Goal: Use online tool/utility

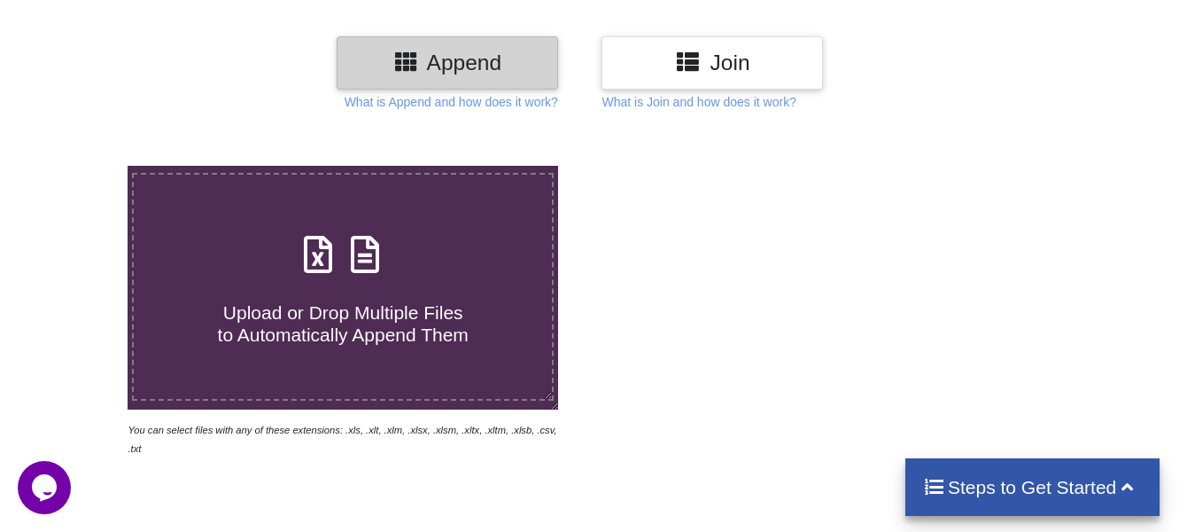
scroll to position [266, 0]
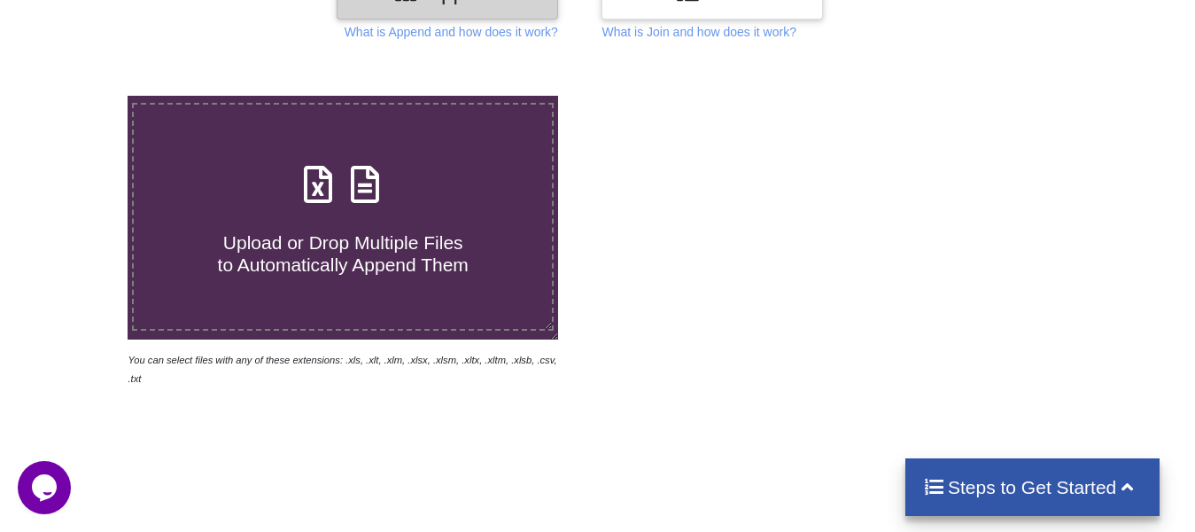
click at [411, 240] on span "Upload or Drop Multiple Files to Automatically Append Them" at bounding box center [343, 253] width 251 height 43
click at [80, 96] on input "Upload or Drop Multiple Files to Automatically Append Them" at bounding box center [80, 96] width 0 height 0
type input "C:\fakepath\304013411557.xlsx"
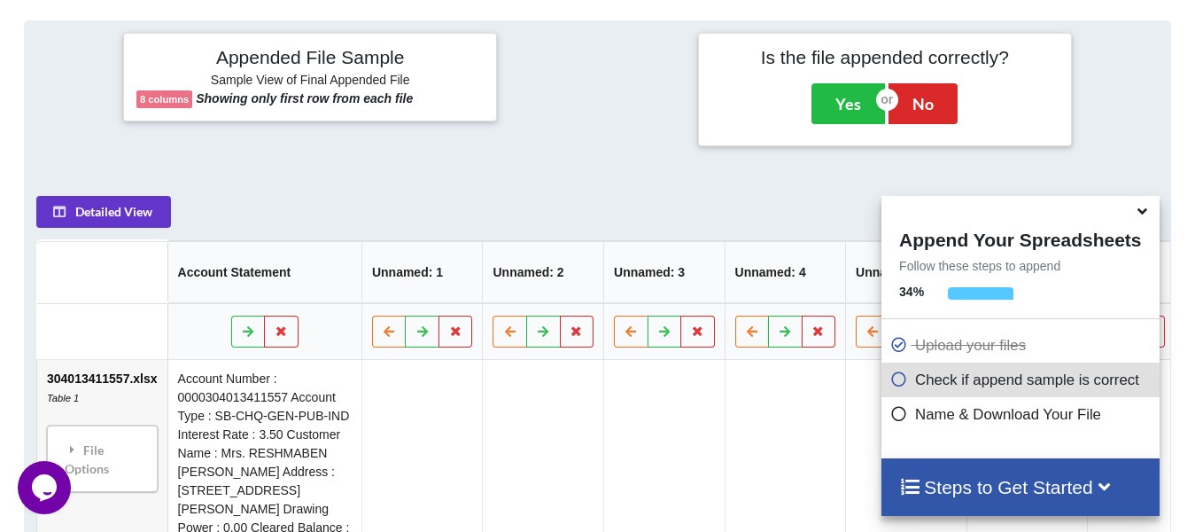
scroll to position [688, 0]
click at [1139, 213] on icon at bounding box center [1142, 208] width 19 height 16
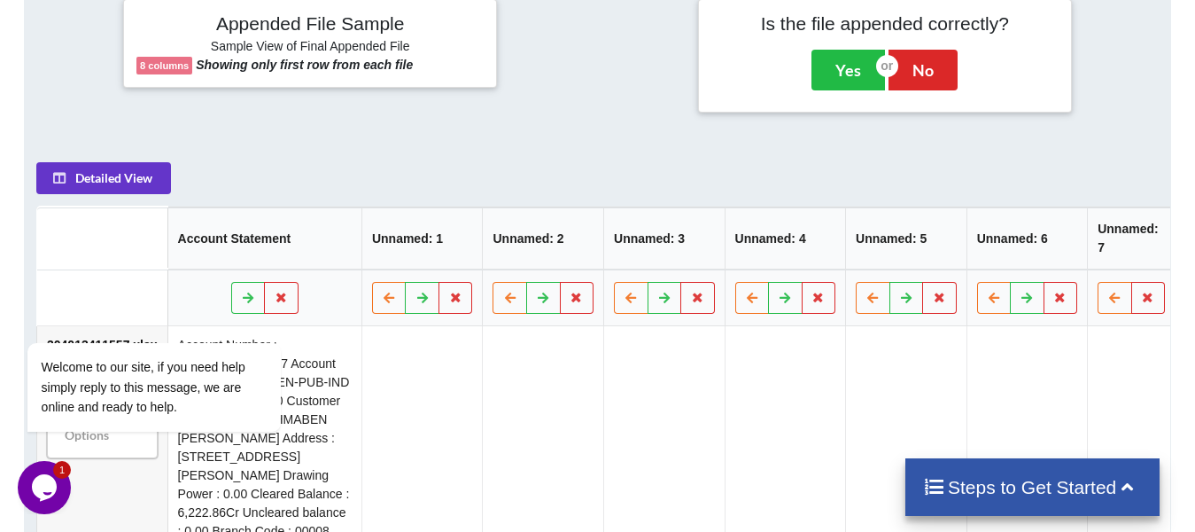
scroll to position [777, 0]
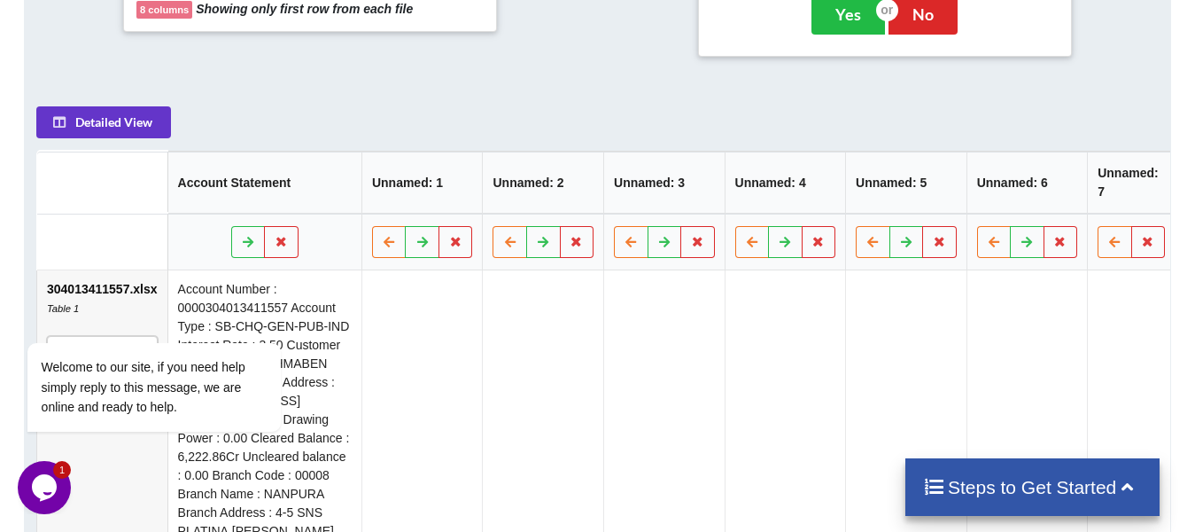
click at [1119, 485] on icon at bounding box center [1127, 485] width 22 height 19
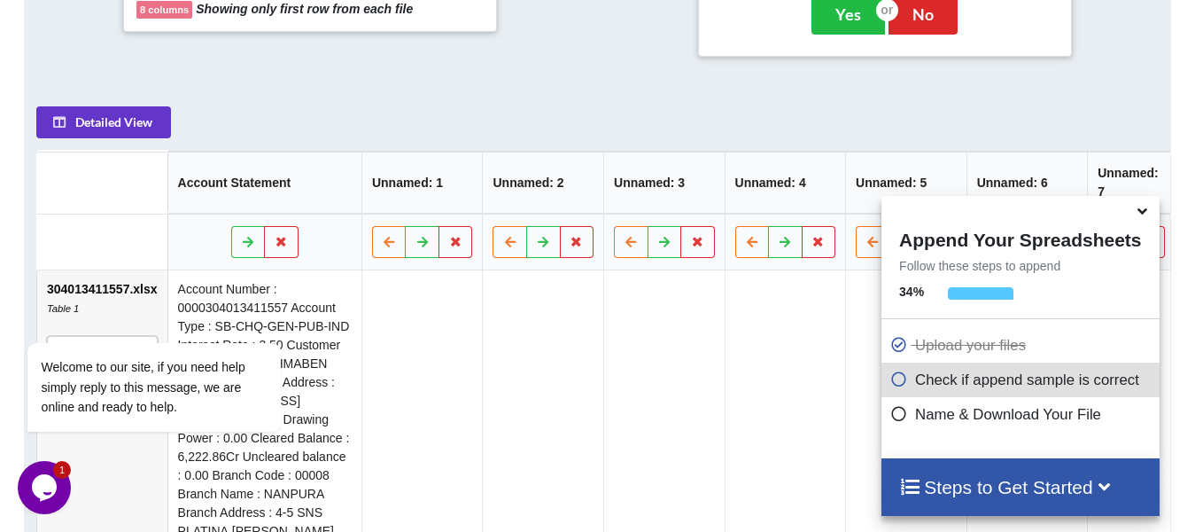
click at [1147, 215] on icon at bounding box center [1142, 208] width 19 height 16
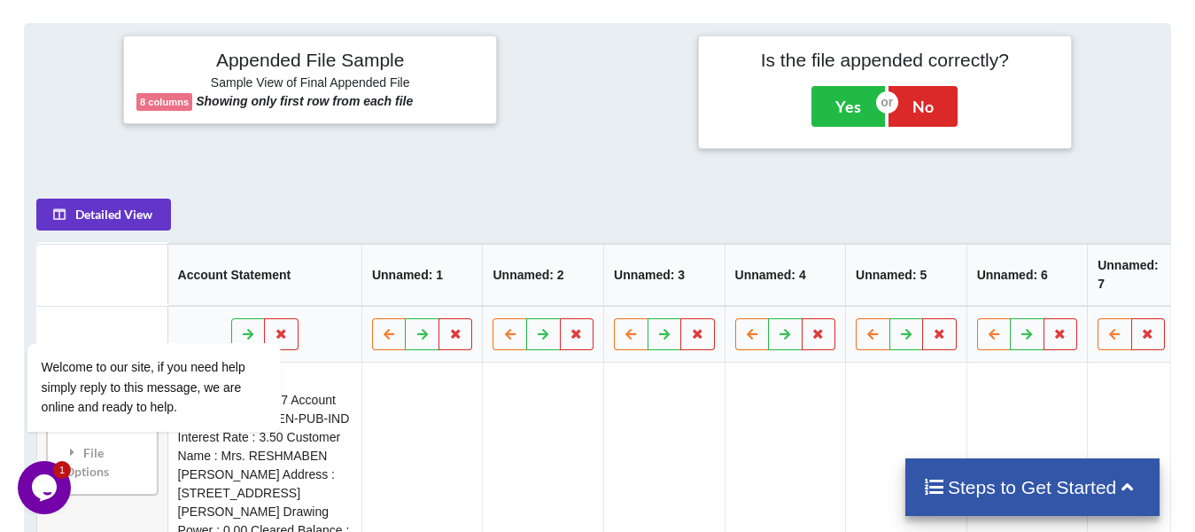
scroll to position [511, 0]
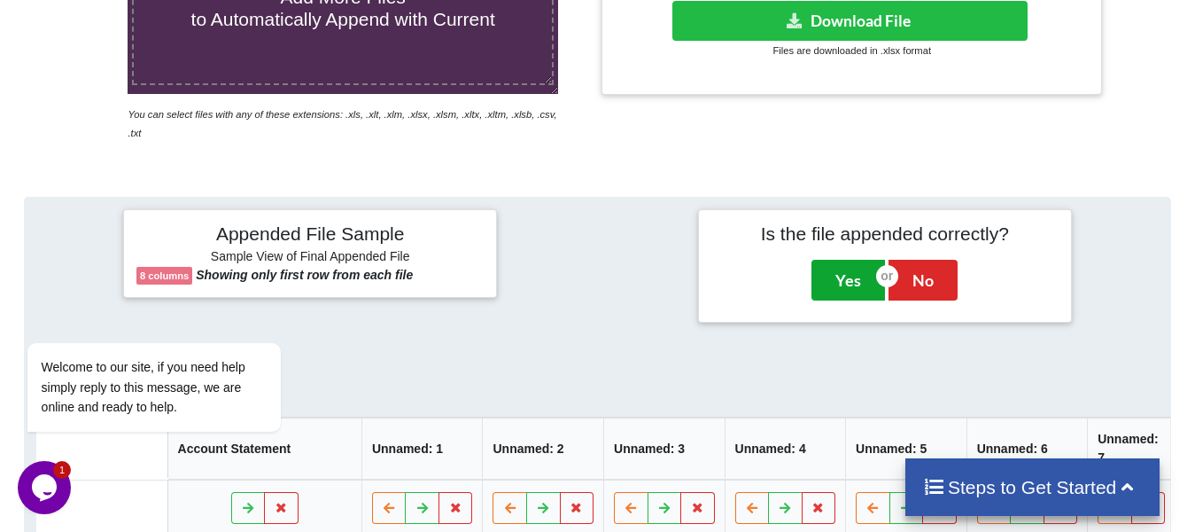
click at [837, 266] on button "Yes" at bounding box center [849, 280] width 74 height 41
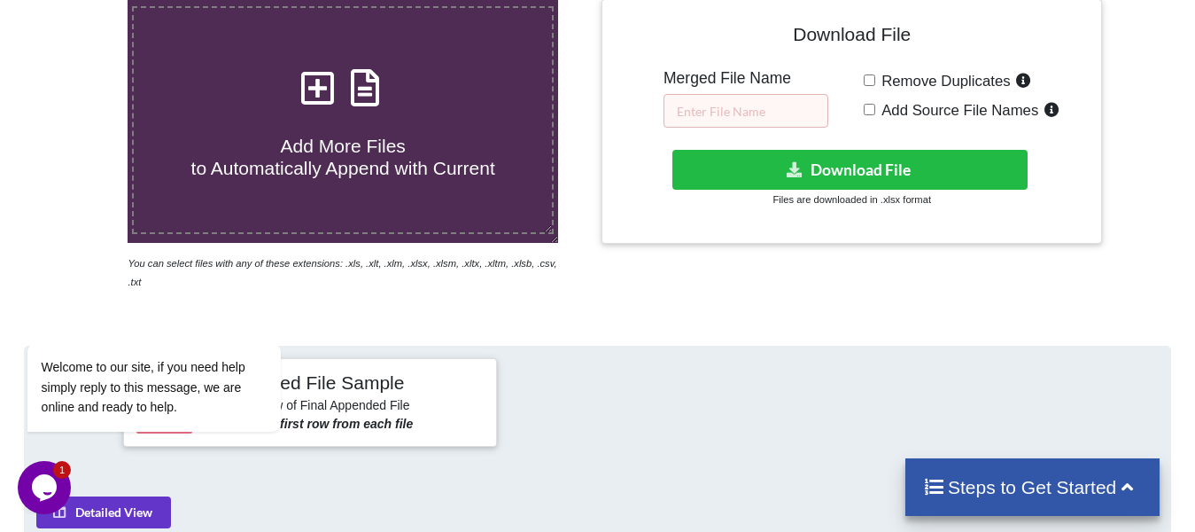
scroll to position [361, 0]
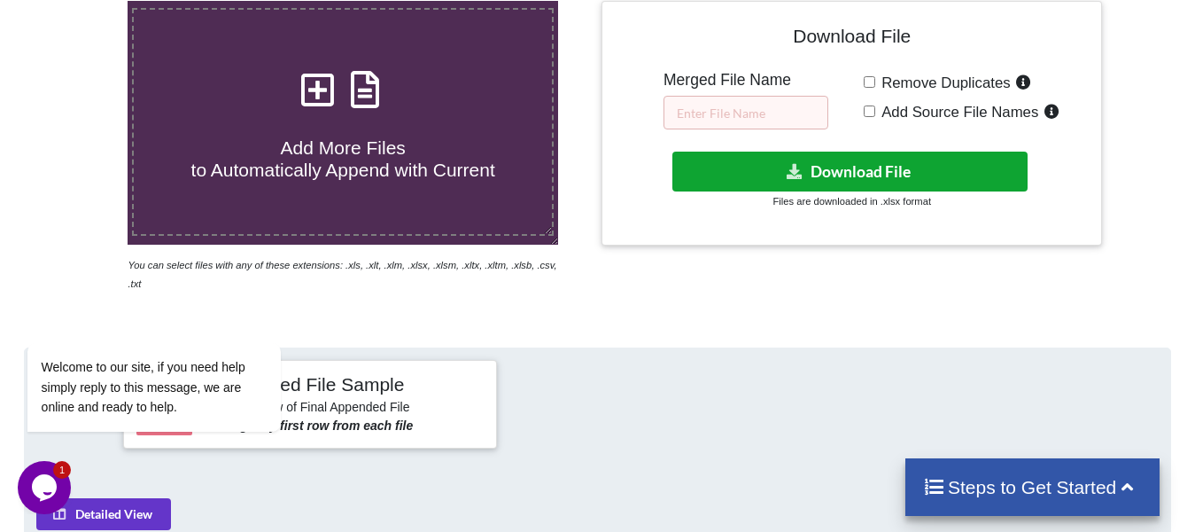
click at [802, 182] on button "Download File" at bounding box center [849, 172] width 355 height 40
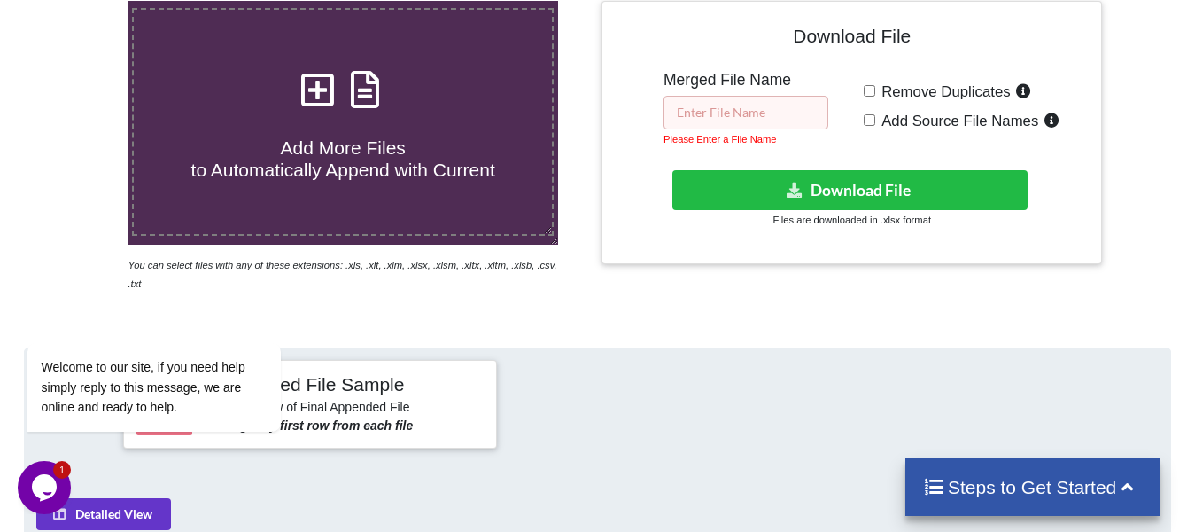
click at [753, 107] on input "text" at bounding box center [746, 113] width 165 height 34
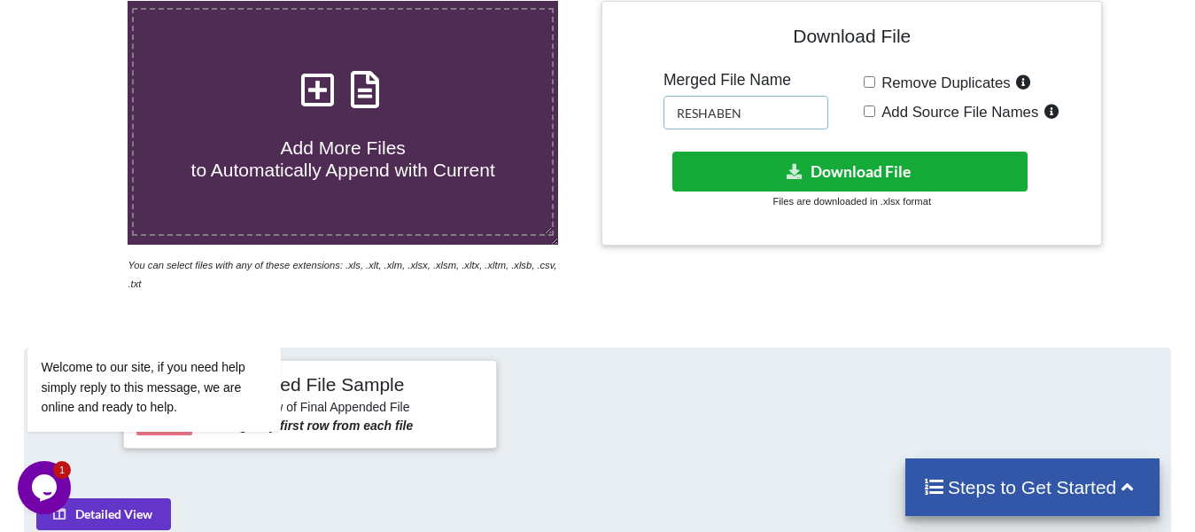
type input "RESHABEN"
click at [900, 160] on button "Download File" at bounding box center [849, 172] width 355 height 40
